Goal: Information Seeking & Learning: Learn about a topic

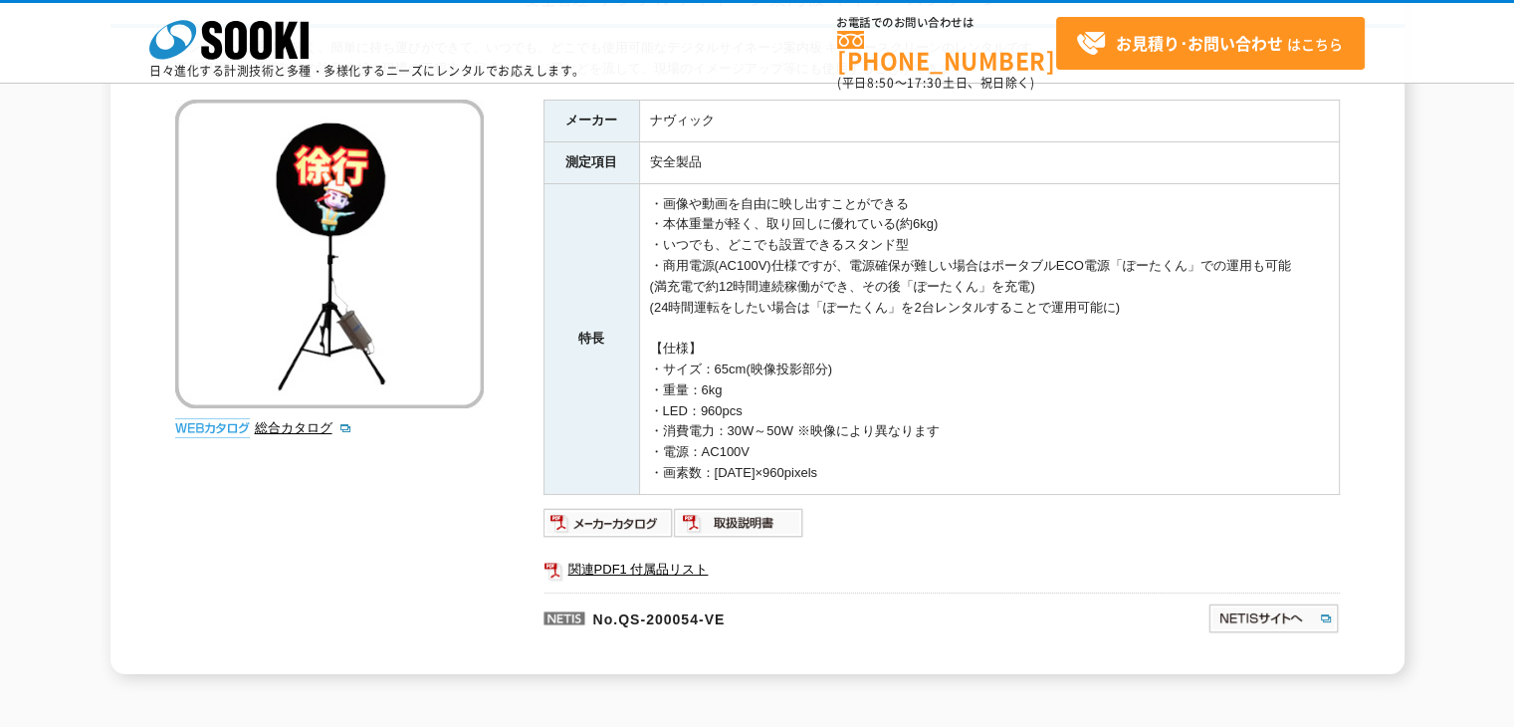
scroll to position [100, 0]
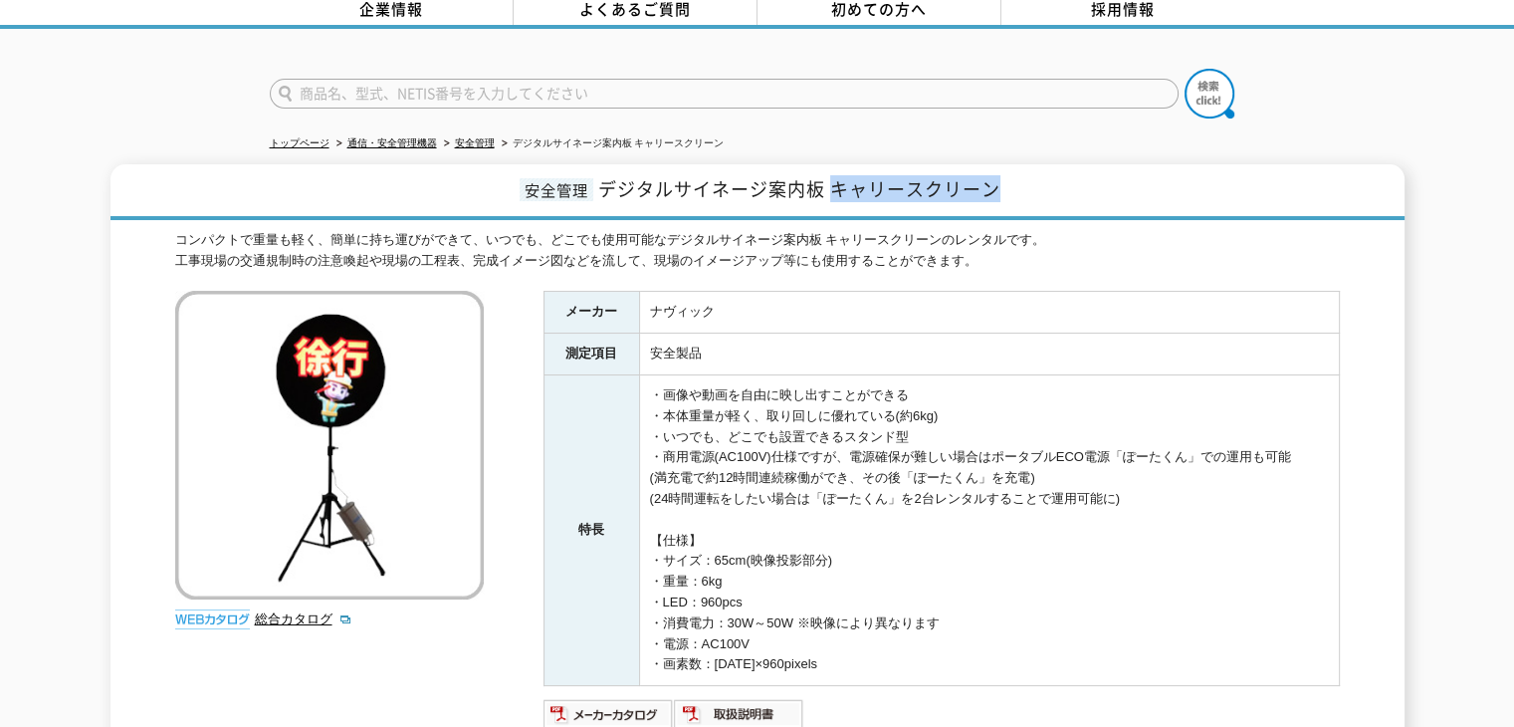
drag, startPoint x: 834, startPoint y: 172, endPoint x: 992, endPoint y: 174, distance: 157.3
click at [992, 175] on span "デジタルサイネージ案内板 キャリースクリーン" at bounding box center [799, 188] width 402 height 27
copy span "キャリースクリーン"
drag, startPoint x: 724, startPoint y: 298, endPoint x: 651, endPoint y: 311, distance: 73.8
click at [651, 311] on td "ナヴィック" at bounding box center [989, 313] width 700 height 42
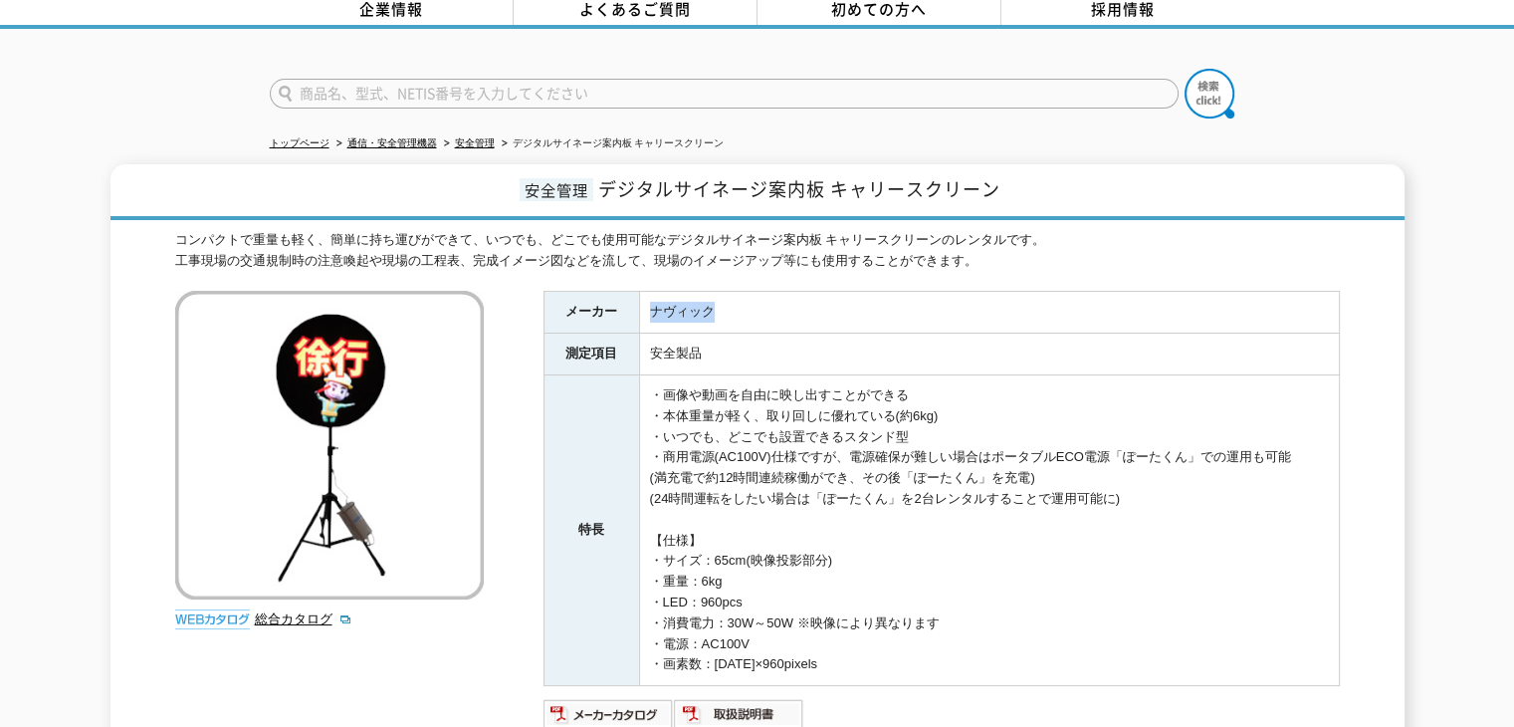
copy td "ナヴィック"
drag, startPoint x: 999, startPoint y: 177, endPoint x: 603, endPoint y: 165, distance: 396.4
click at [603, 175] on span "デジタルサイネージ案内板 キャリースクリーン" at bounding box center [799, 188] width 402 height 27
copy span "デジタルサイネージ案内板 キャリースクリーン"
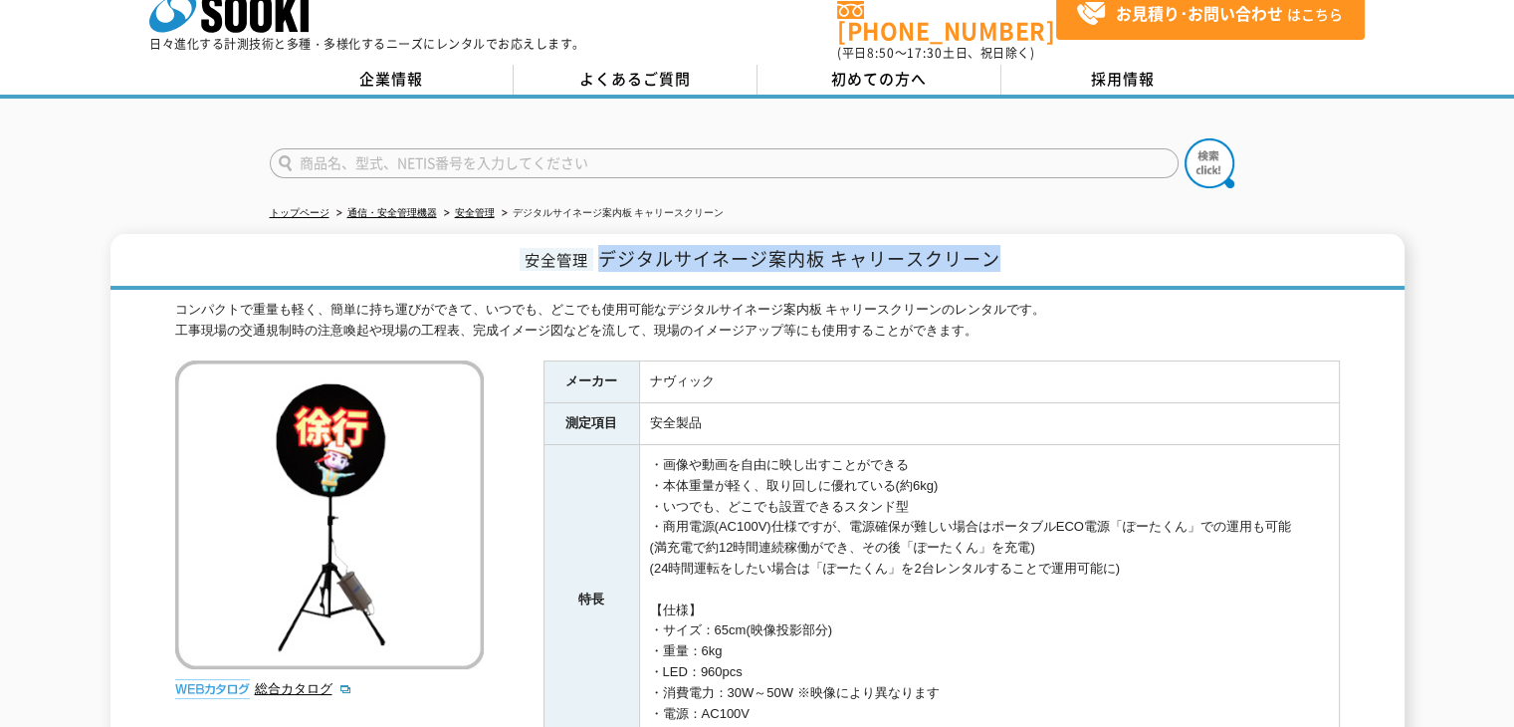
scroll to position [0, 0]
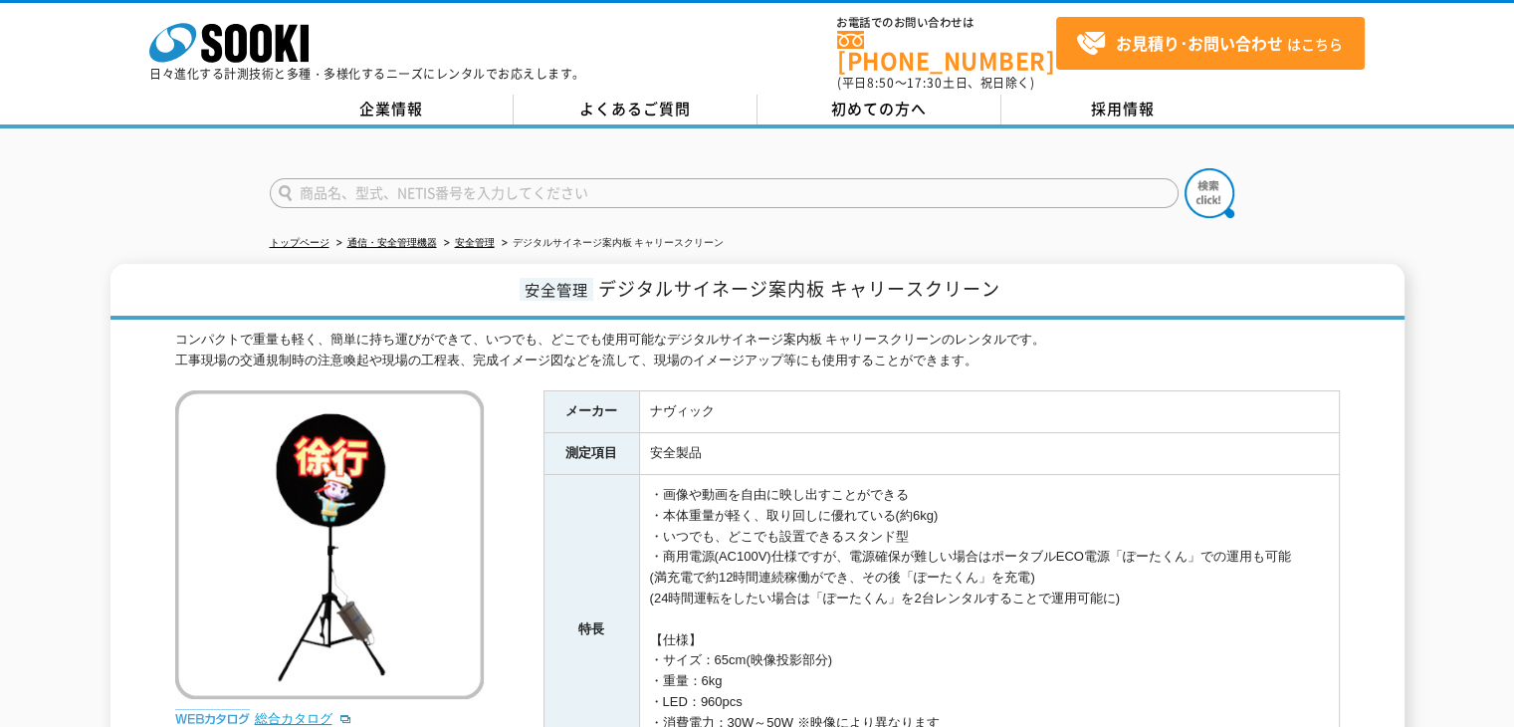
click at [292, 711] on link "総合カタログ" at bounding box center [304, 718] width 98 height 15
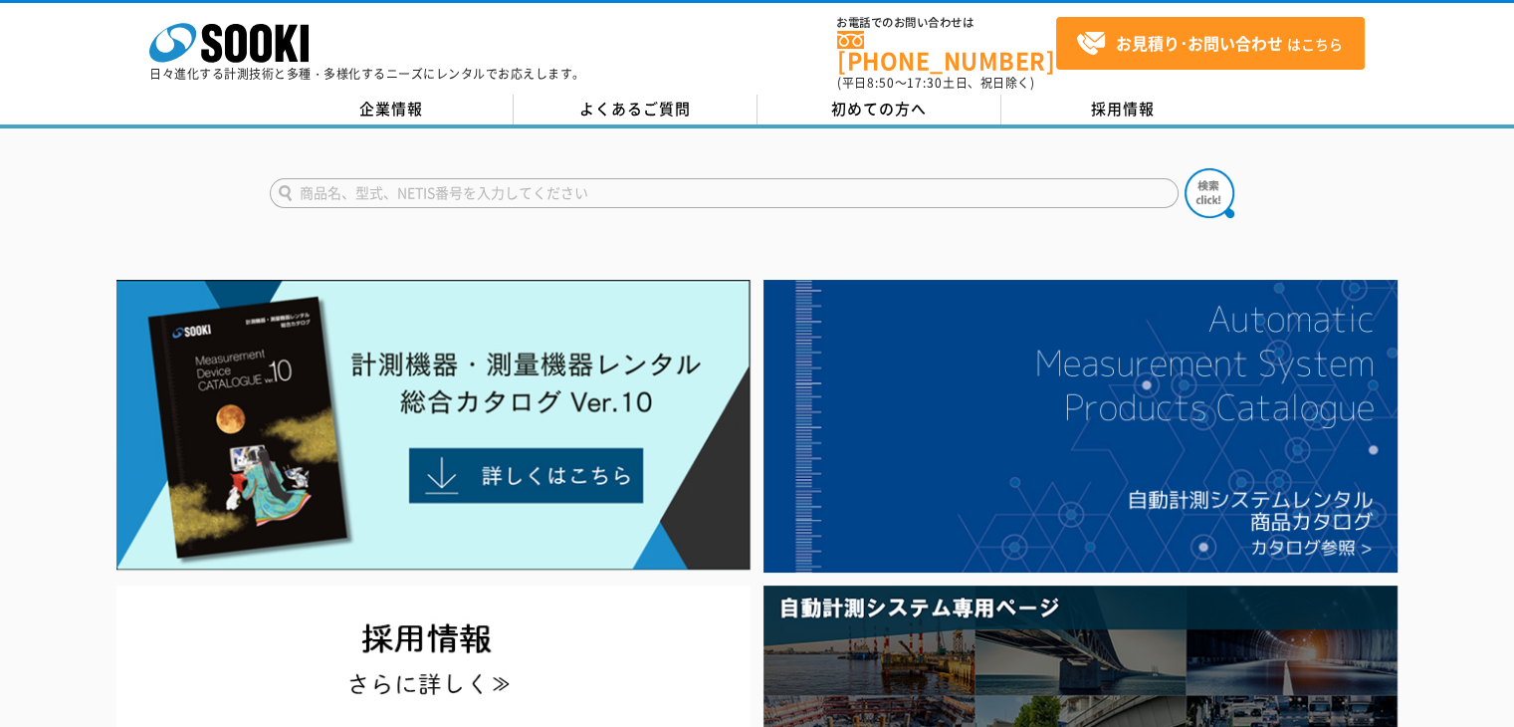
click at [926, 180] on input "text" at bounding box center [724, 193] width 909 height 30
type input "キャリスクリーン"
click at [1194, 181] on img at bounding box center [1210, 193] width 50 height 50
